Goal: Task Accomplishment & Management: Manage account settings

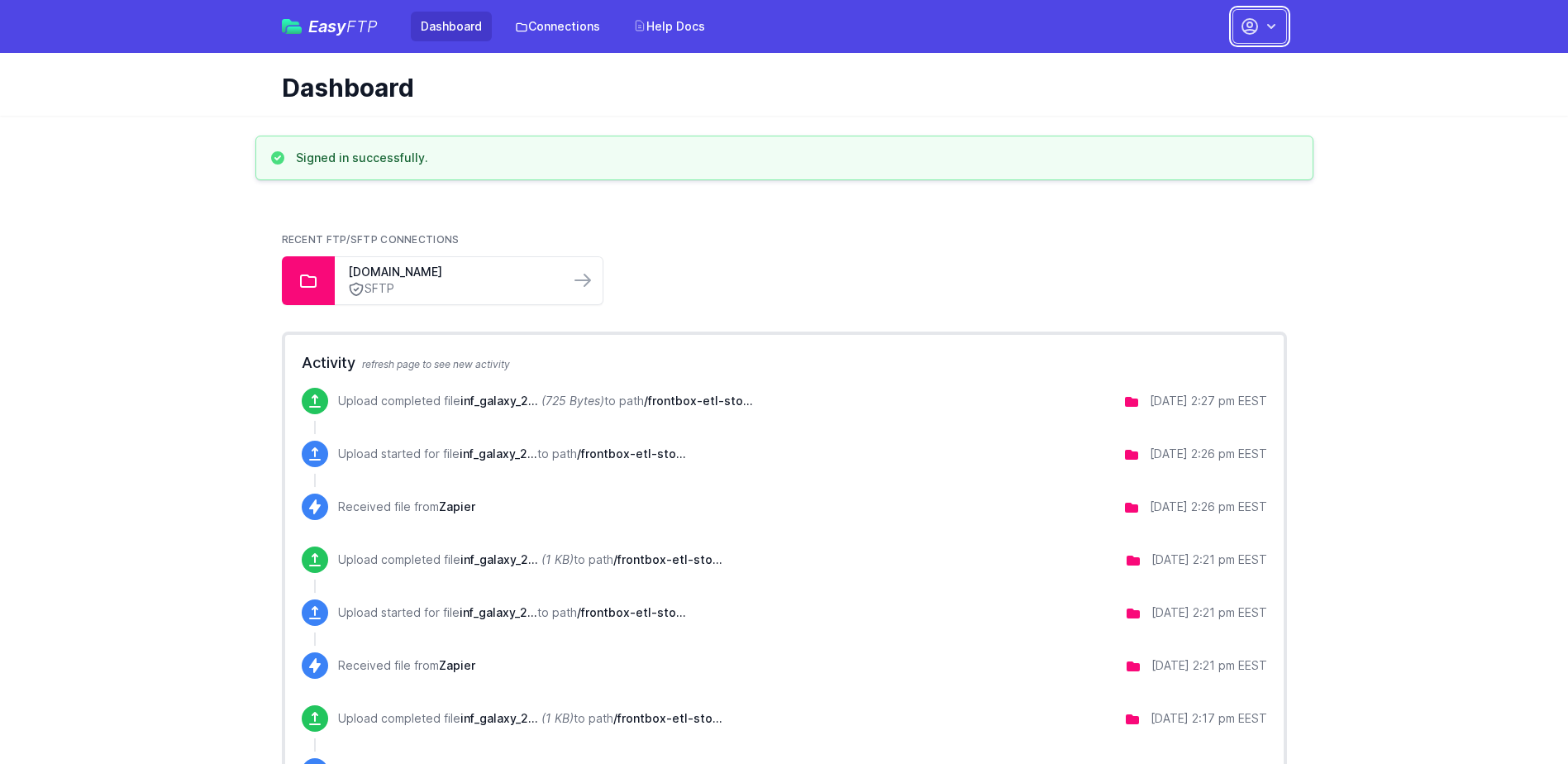
click at [1277, 28] on icon "button" at bounding box center [1270, 26] width 16 height 16
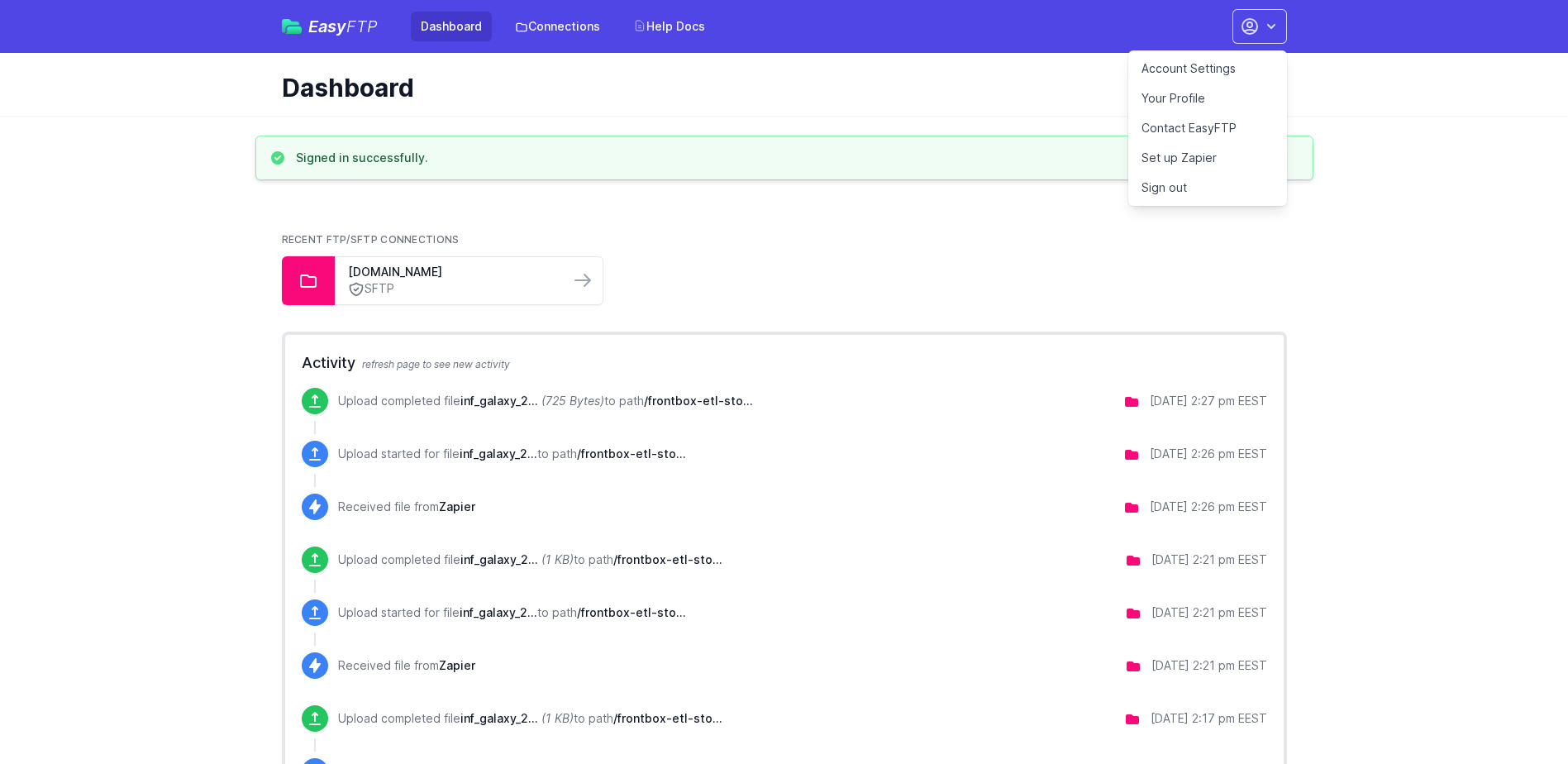
click at [1176, 68] on link "Account Settings" at bounding box center [1207, 68] width 159 height 30
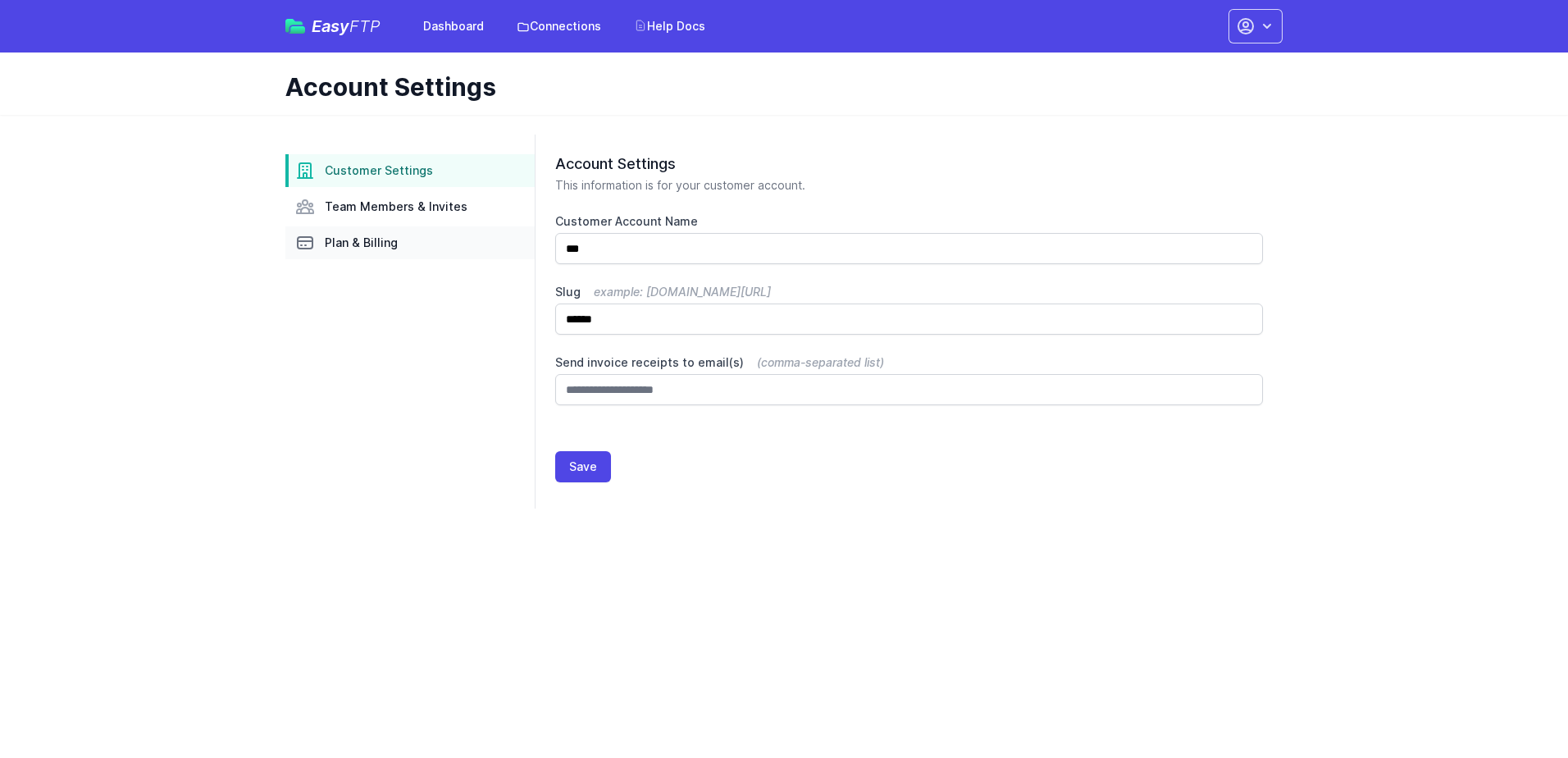
click at [356, 244] on span "Plan & Billing" at bounding box center [361, 242] width 73 height 16
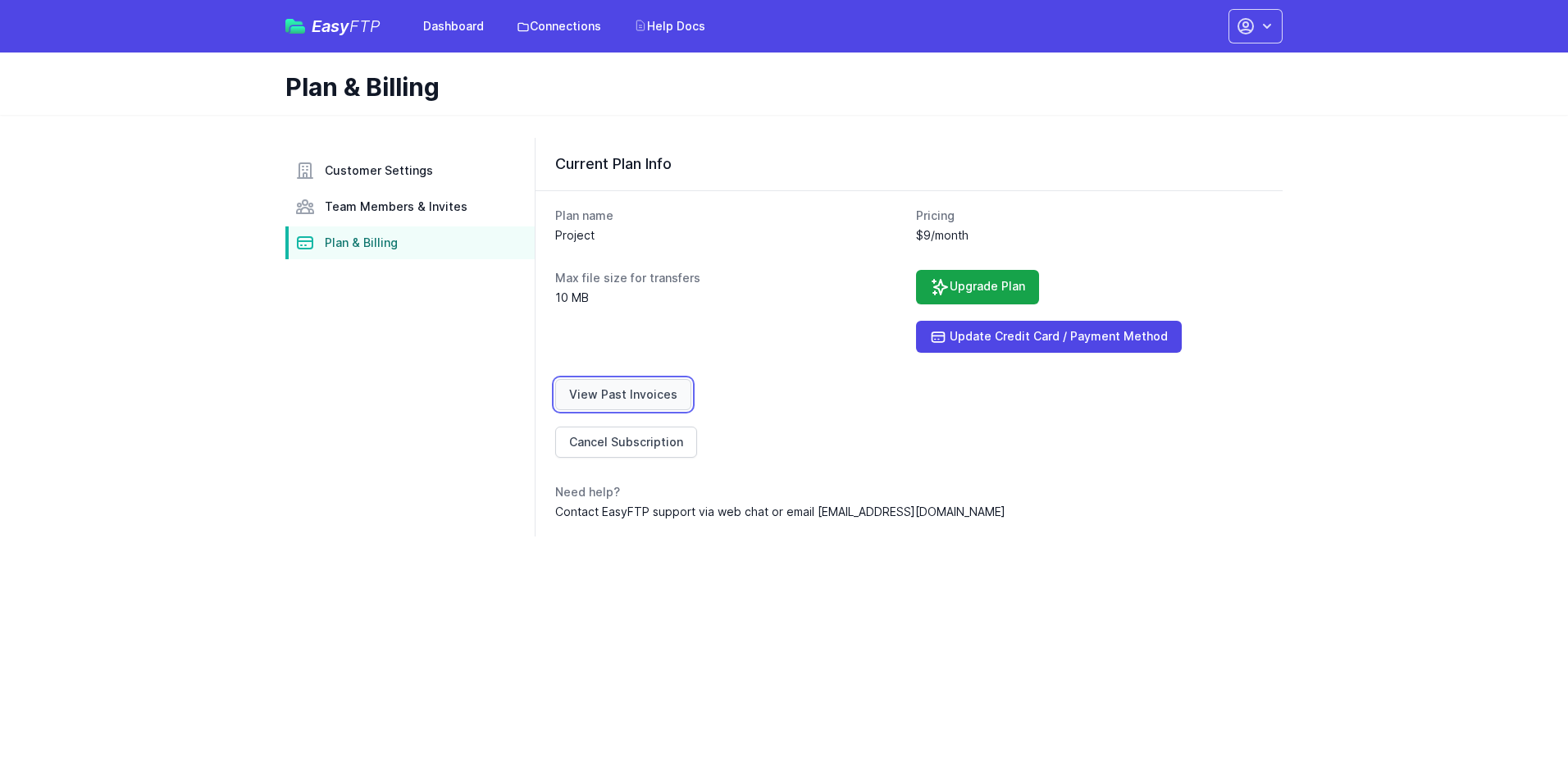
click at [620, 390] on link "View Past Invoices" at bounding box center [622, 394] width 136 height 31
click at [1271, 16] on button "button" at bounding box center [1255, 26] width 54 height 34
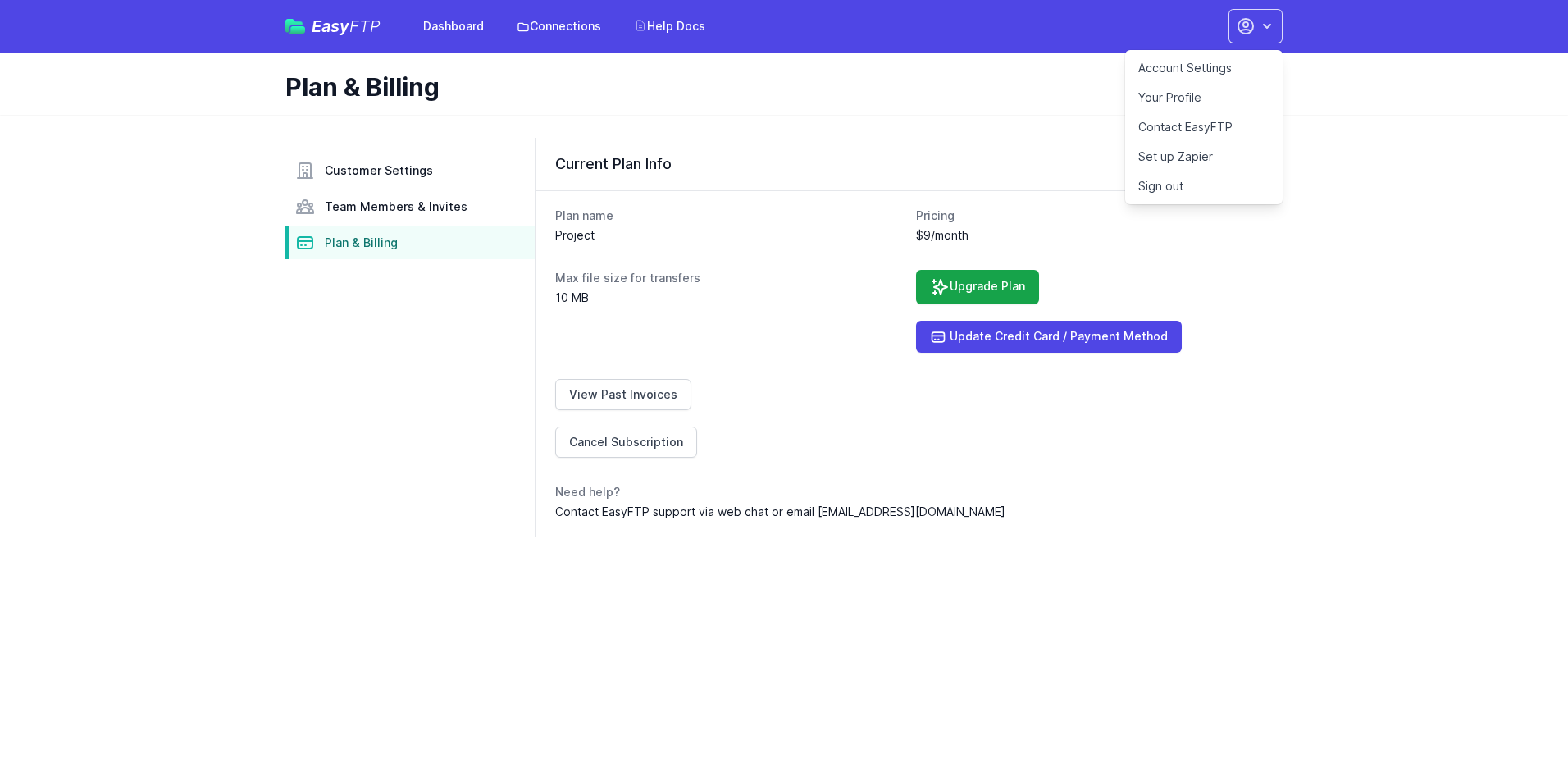
click at [1169, 190] on link "Sign out" at bounding box center [1203, 186] width 157 height 30
